Goal: Find specific page/section: Find specific page/section

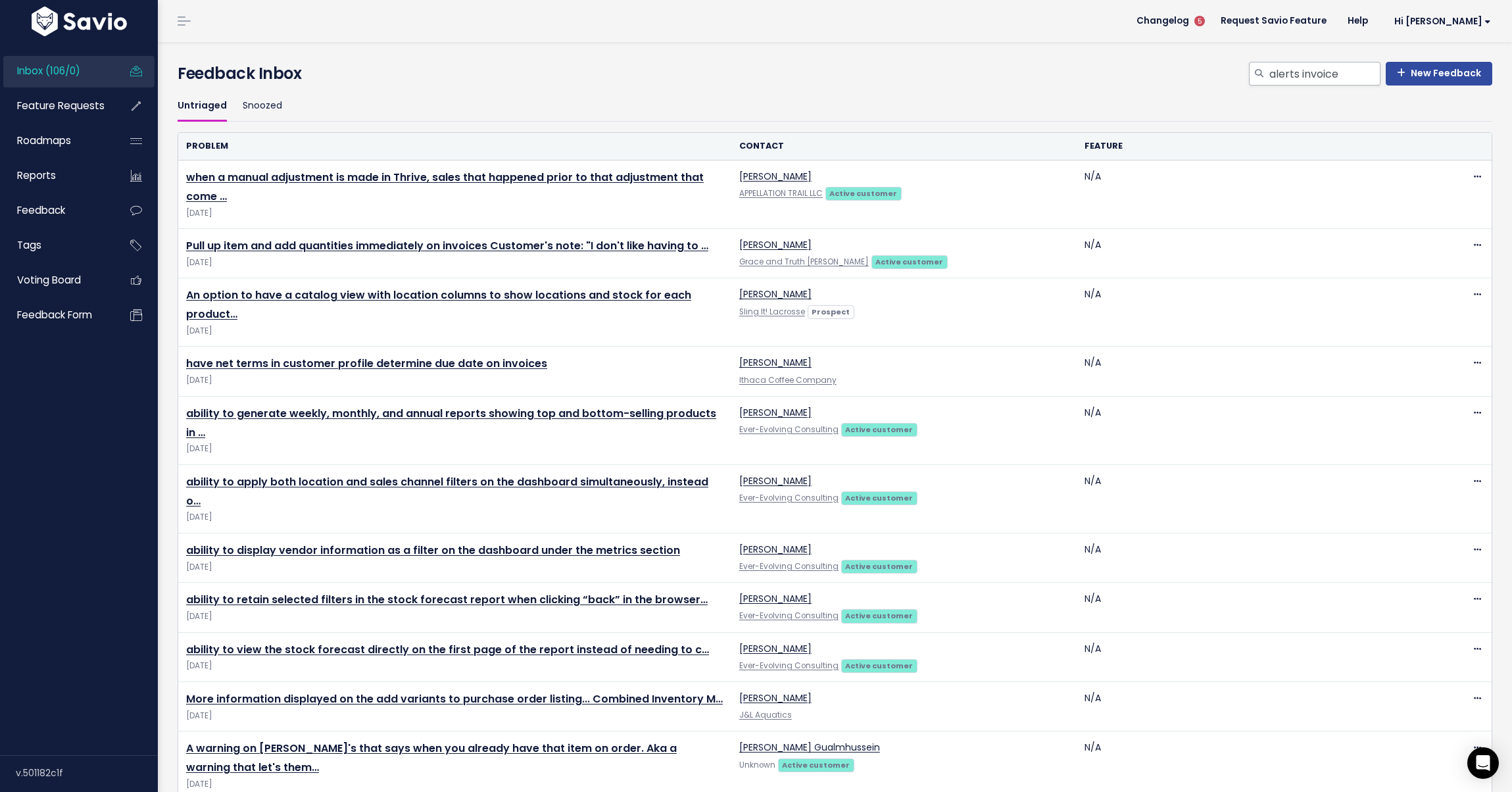
type input "alerts invoice"
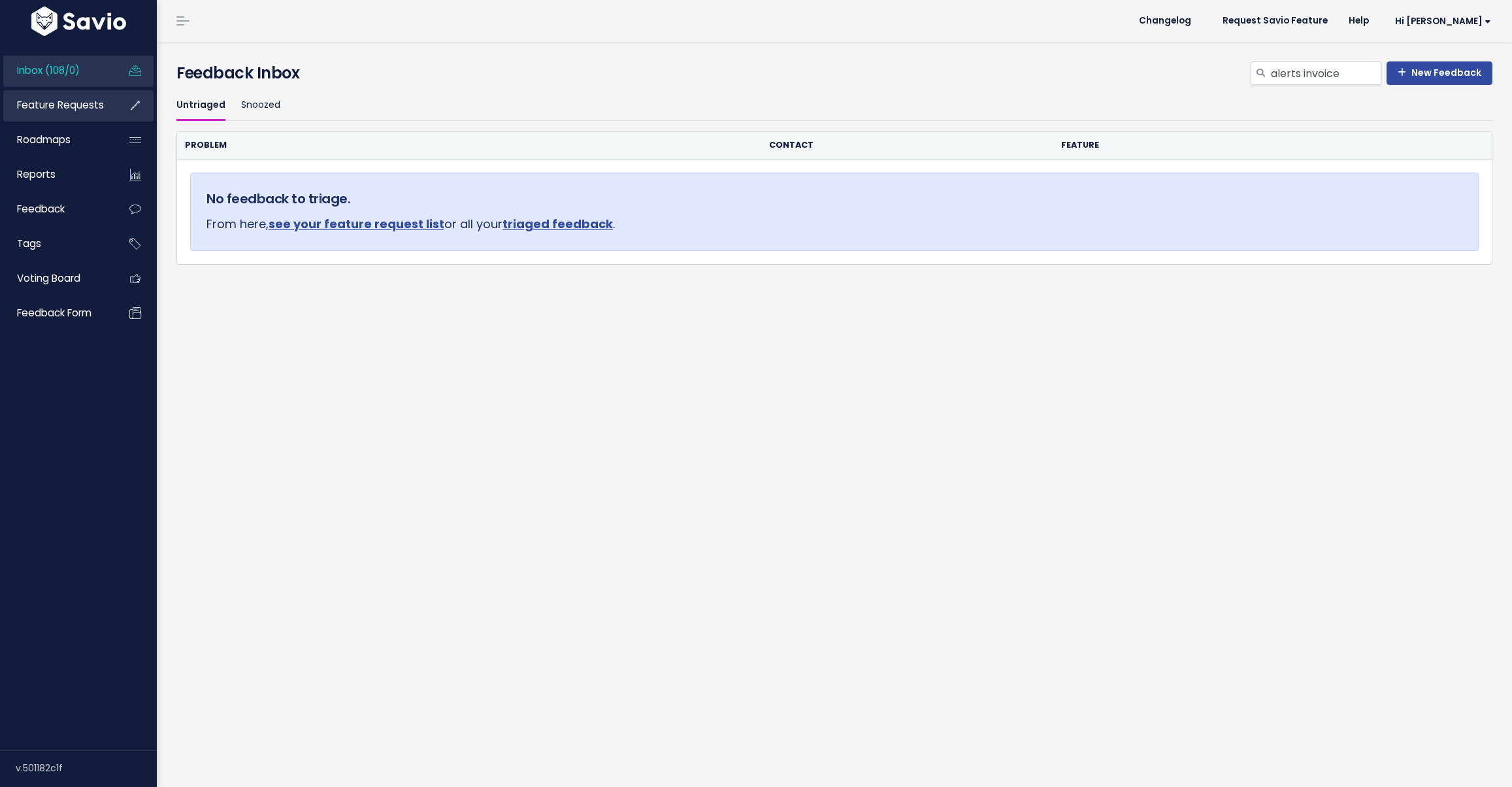
click at [63, 98] on span "Feature Requests" at bounding box center [60, 105] width 87 height 14
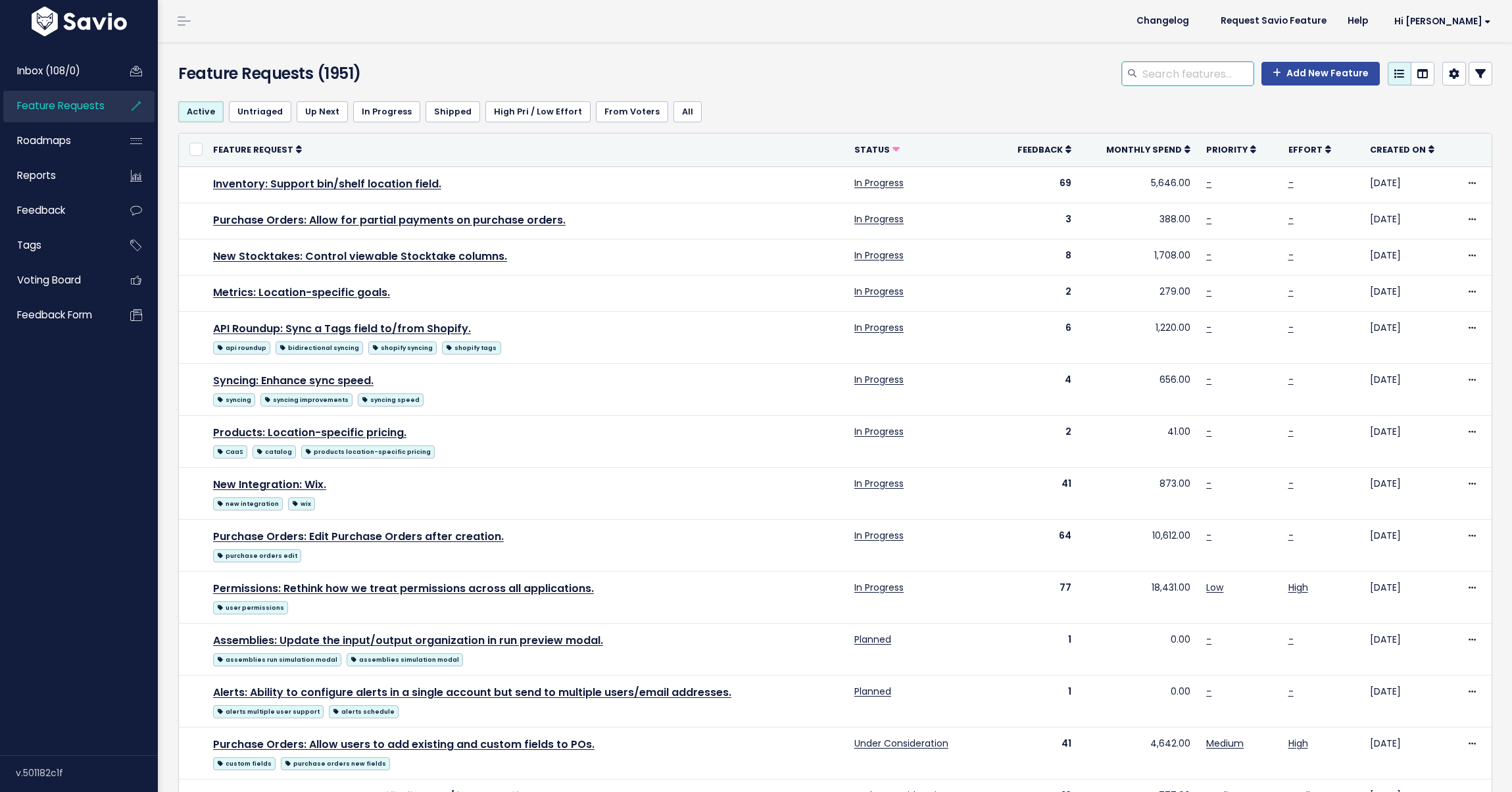
click at [1190, 81] on input "search" at bounding box center [1197, 73] width 113 height 24
type input "alerts invoice"
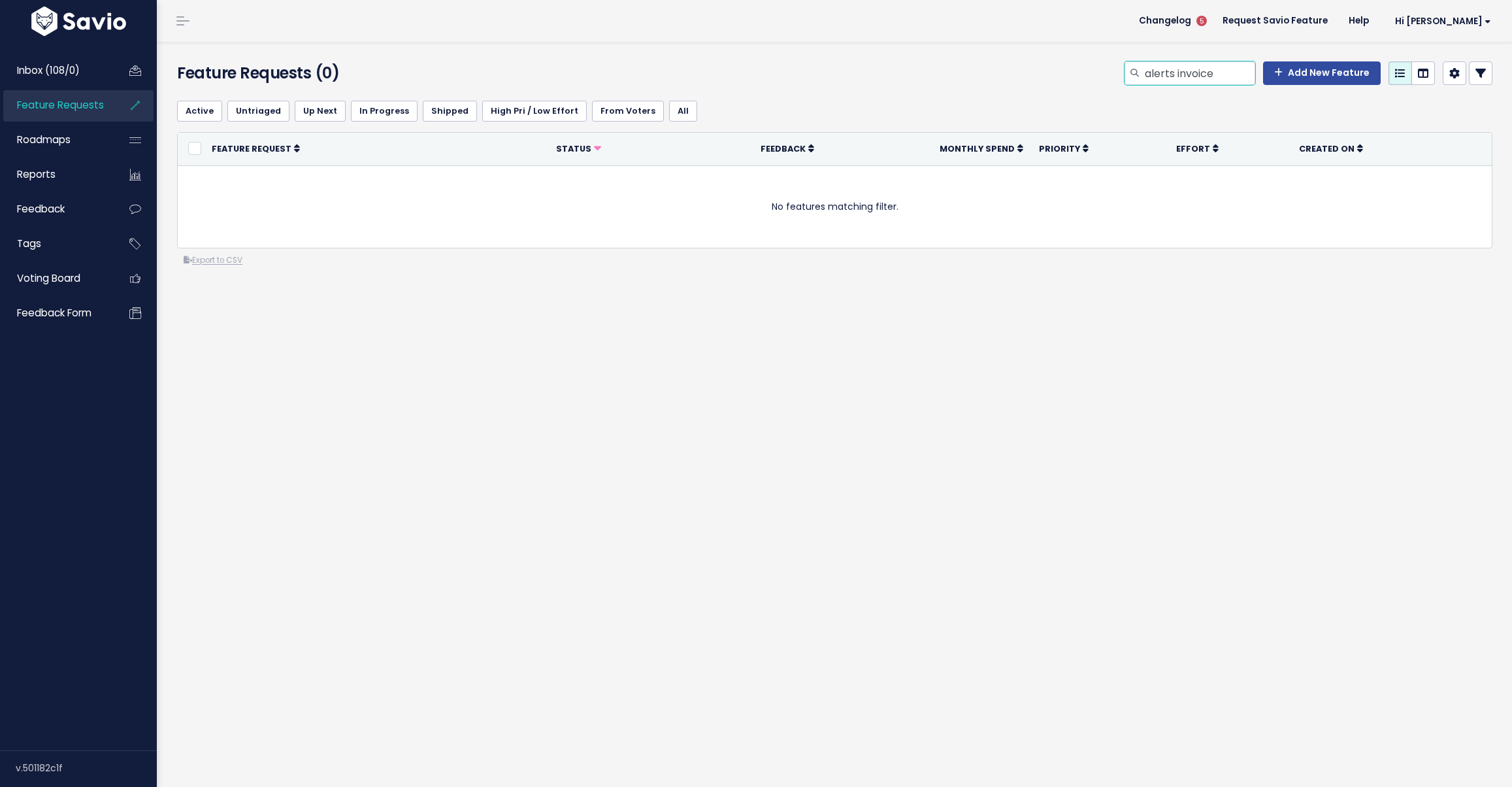
click at [1211, 75] on input "alerts invoice" at bounding box center [1199, 73] width 112 height 24
type input "alerts invoicing"
